Goal: Task Accomplishment & Management: Use online tool/utility

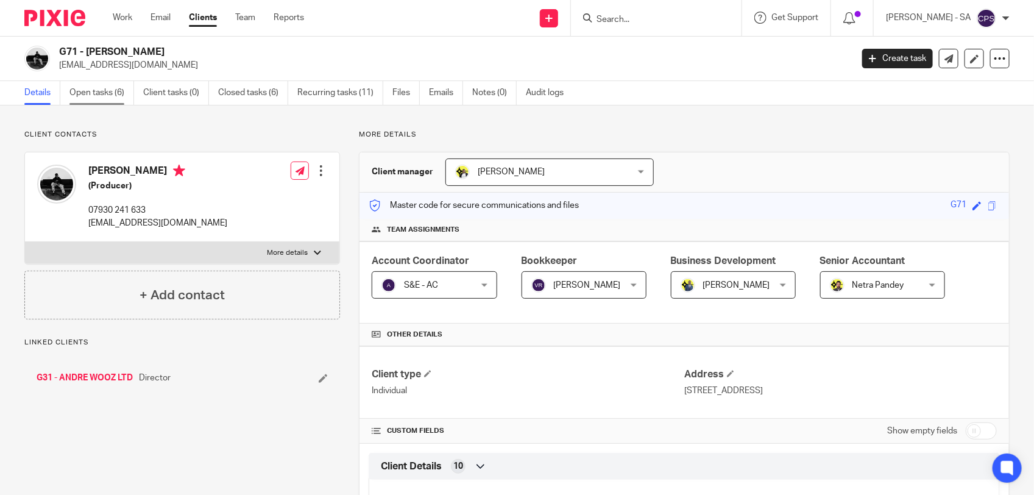
click at [89, 96] on link "Open tasks (6)" at bounding box center [101, 93] width 65 height 24
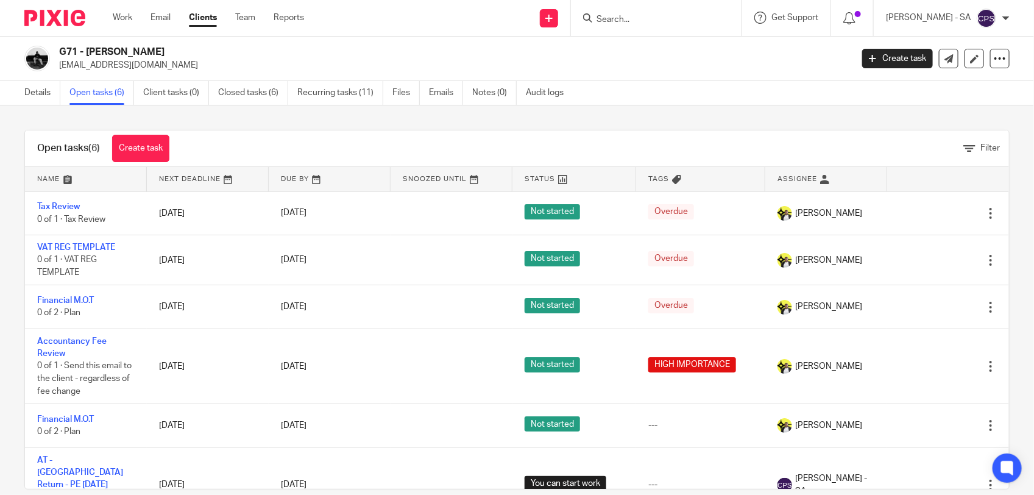
scroll to position [19, 0]
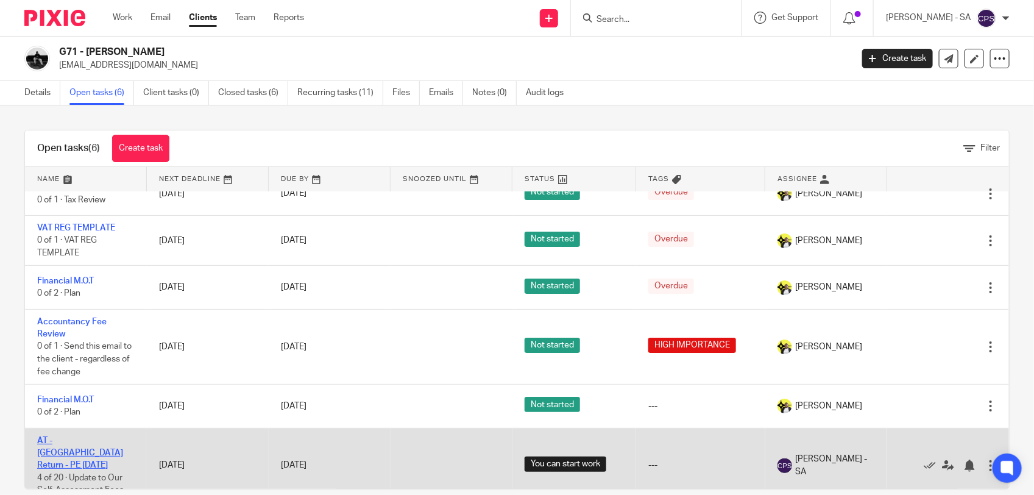
click at [96, 440] on link "AT - SA Return - PE 05-04-2025" at bounding box center [80, 452] width 86 height 33
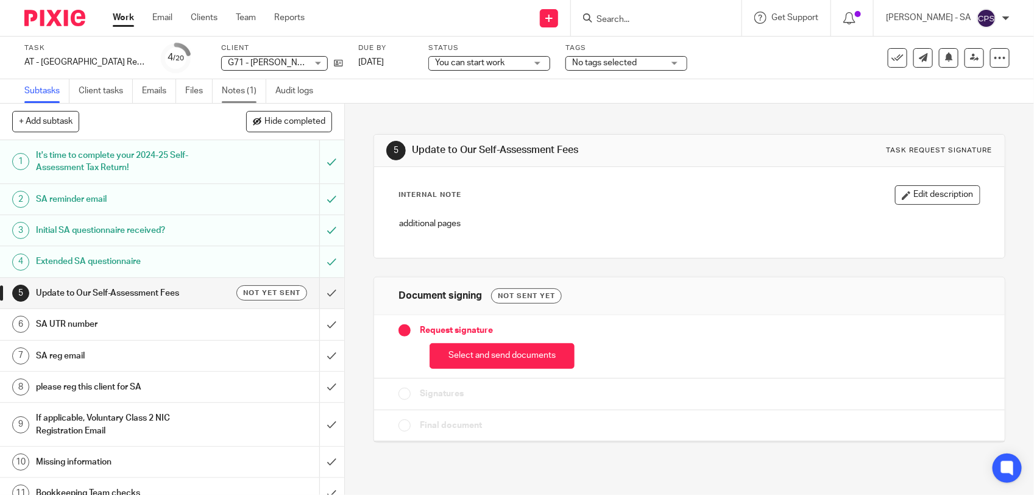
click at [238, 90] on link "Notes (1)" at bounding box center [244, 91] width 44 height 24
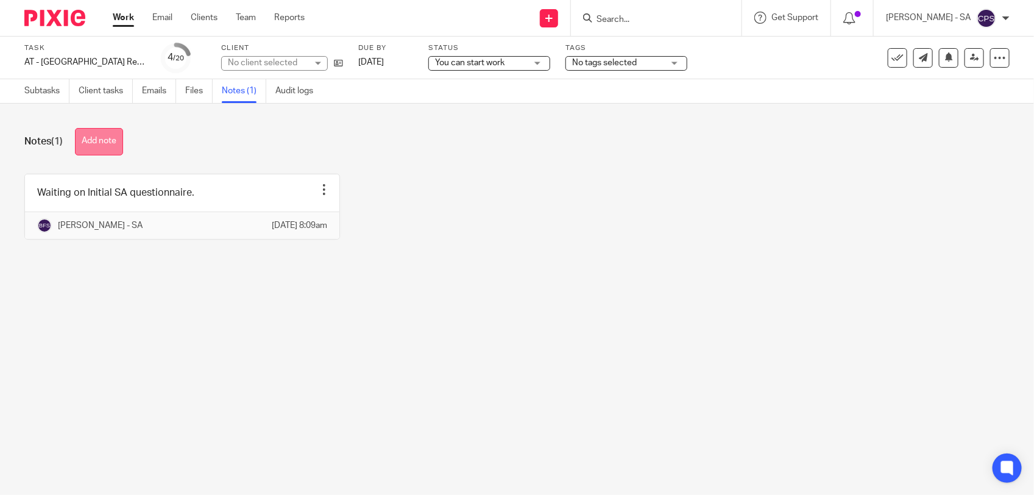
click at [88, 132] on button "Add note" at bounding box center [99, 141] width 48 height 27
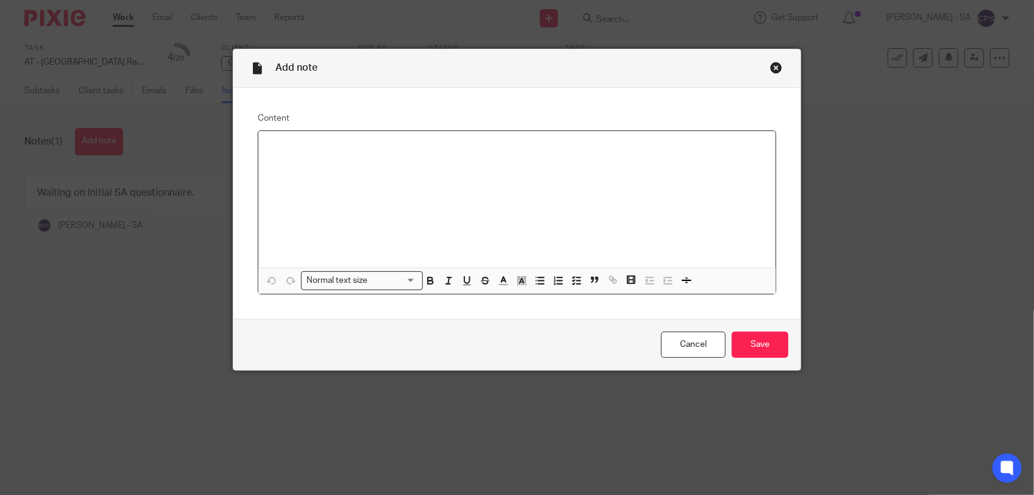
click at [279, 147] on p at bounding box center [517, 147] width 498 height 12
click at [573, 284] on icon "button" at bounding box center [576, 280] width 11 height 11
click at [513, 186] on p at bounding box center [517, 189] width 498 height 12
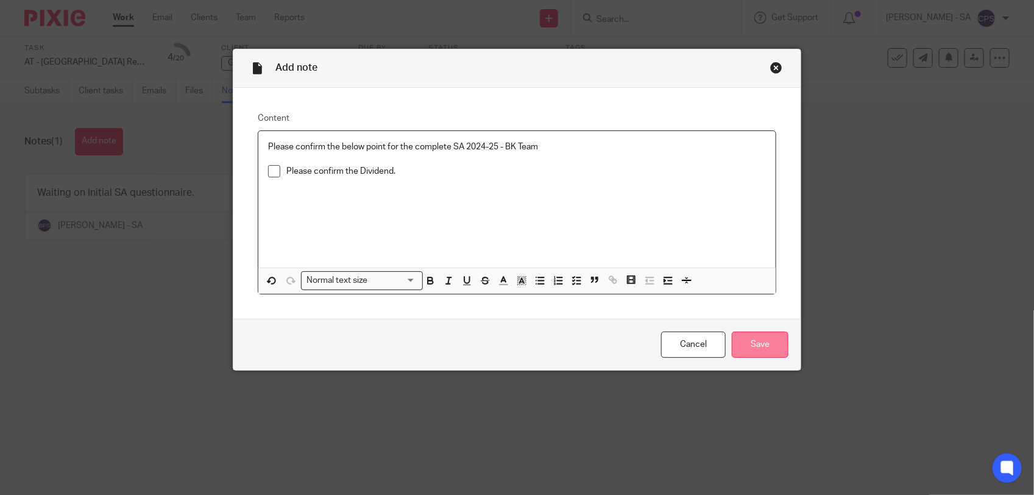
click at [760, 346] on input "Save" at bounding box center [759, 344] width 57 height 26
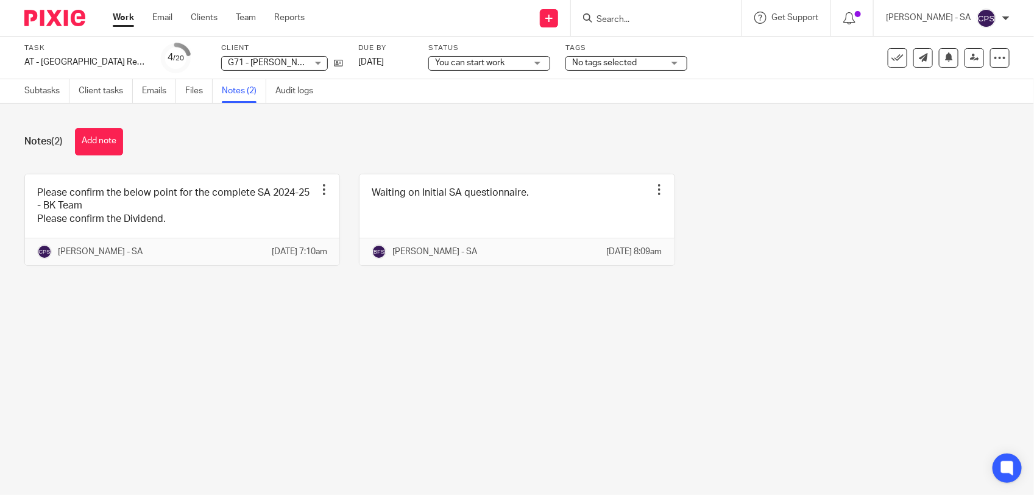
click at [230, 333] on main "Task AT - [GEOGRAPHIC_DATA] Return - PE [DATE] Save AT - [GEOGRAPHIC_DATA] Retu…" at bounding box center [517, 247] width 1034 height 495
